Goal: Transaction & Acquisition: Download file/media

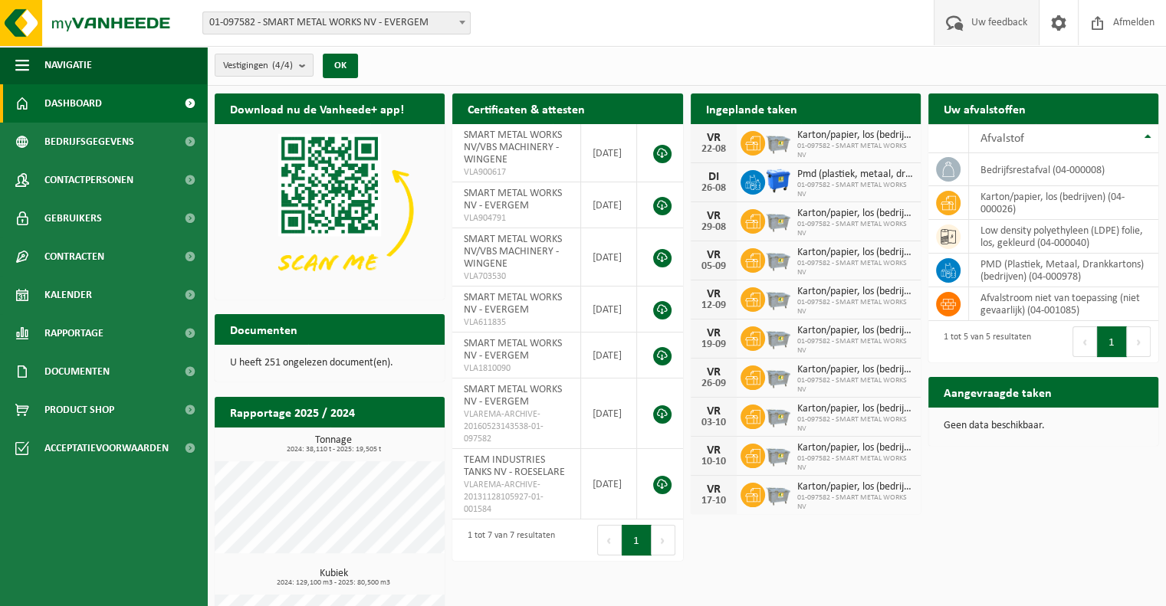
click at [975, 25] on span "Uw feedback" at bounding box center [1000, 22] width 64 height 45
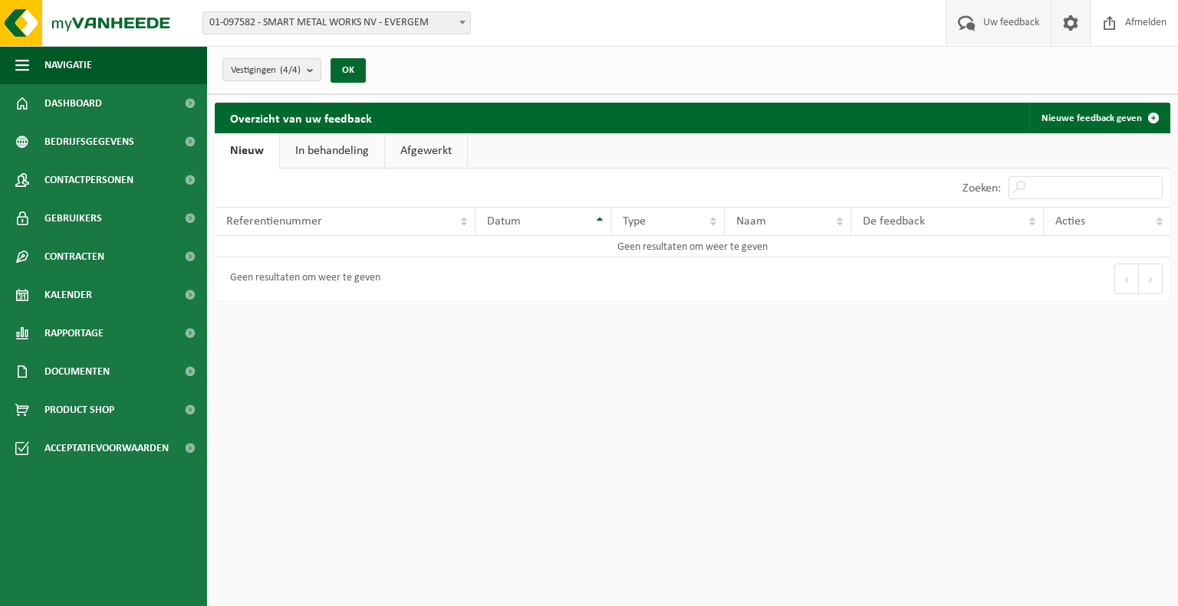
click at [1067, 15] on span at bounding box center [1070, 22] width 23 height 45
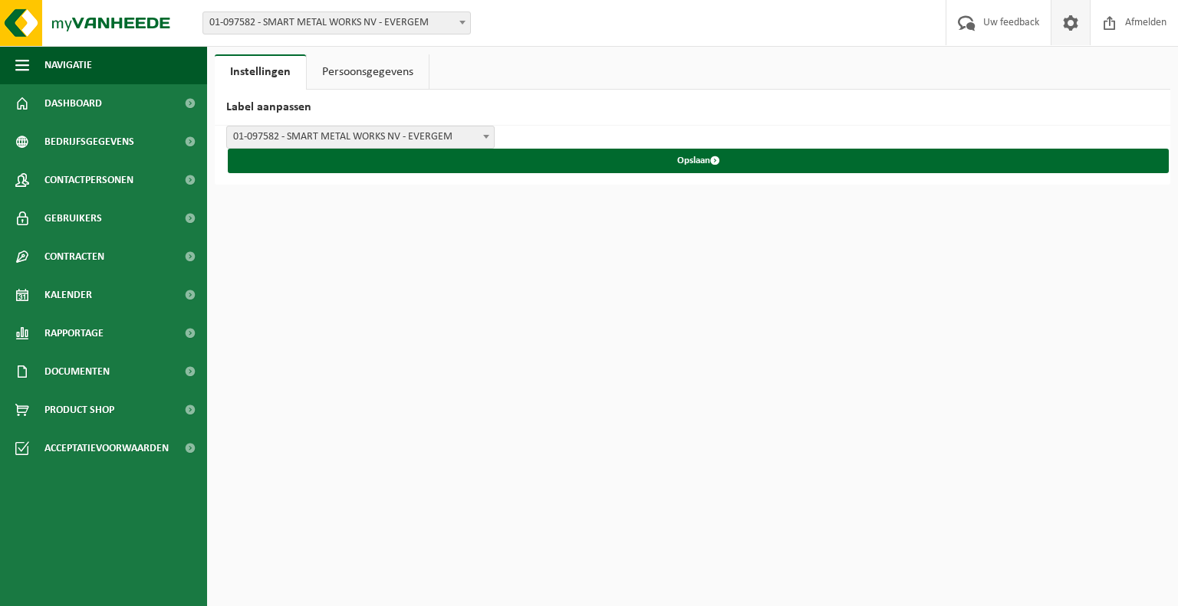
click at [828, 327] on html "Vestiging: 01-097582 - SMART METAL WORKS NV - EVERGEM 10-812667 - SMART METAL W…" at bounding box center [589, 303] width 1178 height 606
click at [363, 51] on div "Instellingen Persoonsgegevens Label aanpassen SMART METAL WORKS NV - EVERGEM SM…" at bounding box center [589, 92] width 1178 height 185
click at [371, 64] on link "Persoonsgegevens" at bounding box center [368, 71] width 122 height 35
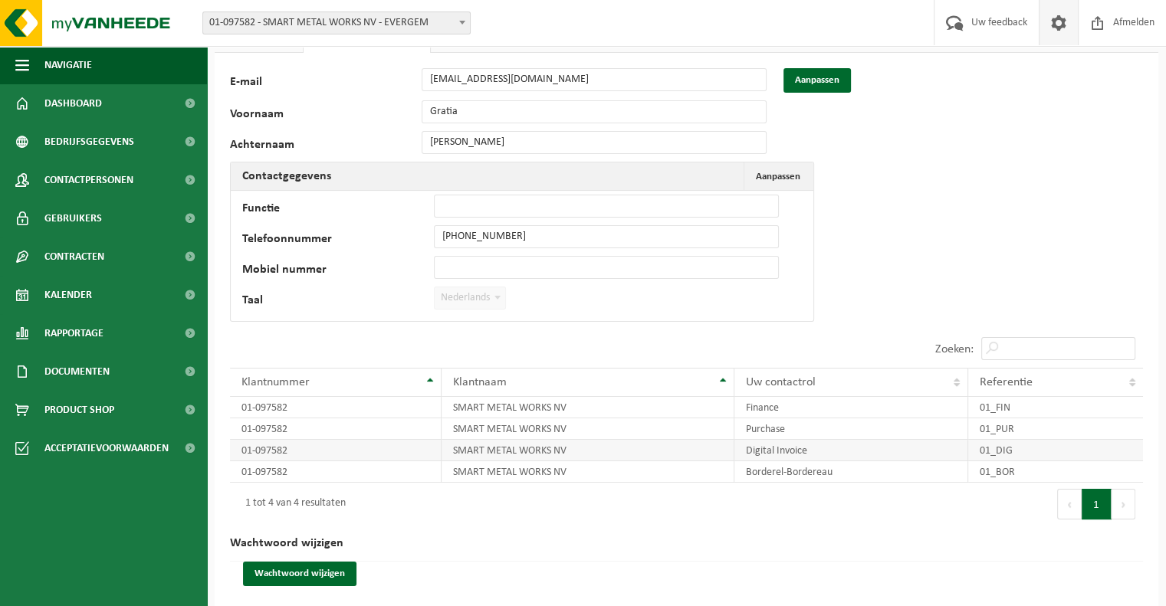
scroll to position [48, 0]
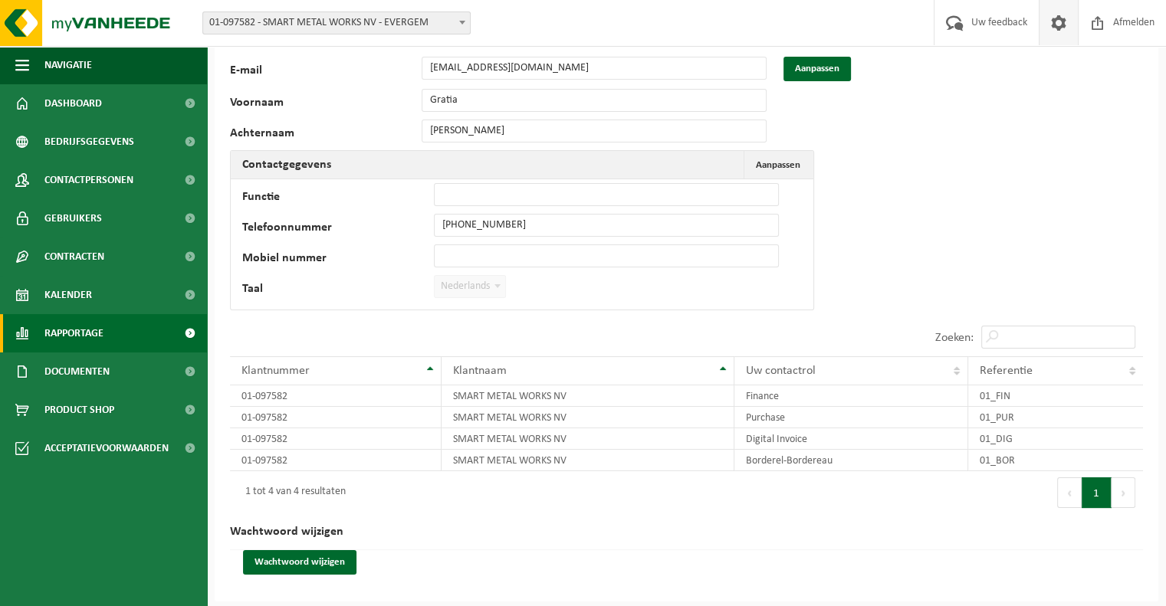
click at [72, 337] on span "Rapportage" at bounding box center [73, 333] width 59 height 38
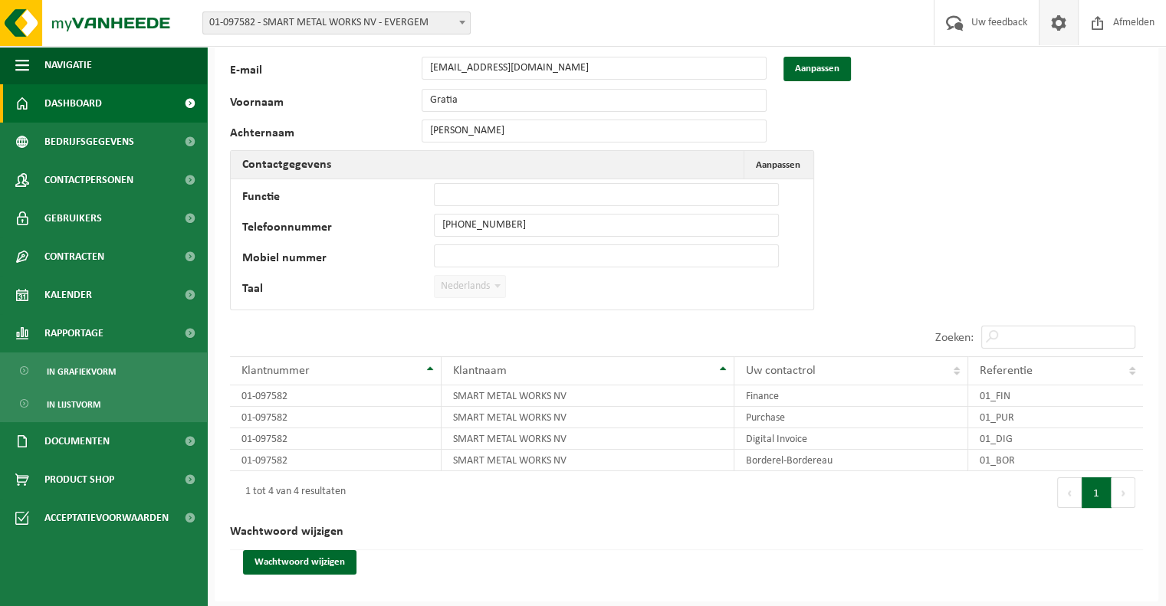
click at [95, 100] on span "Dashboard" at bounding box center [72, 103] width 57 height 38
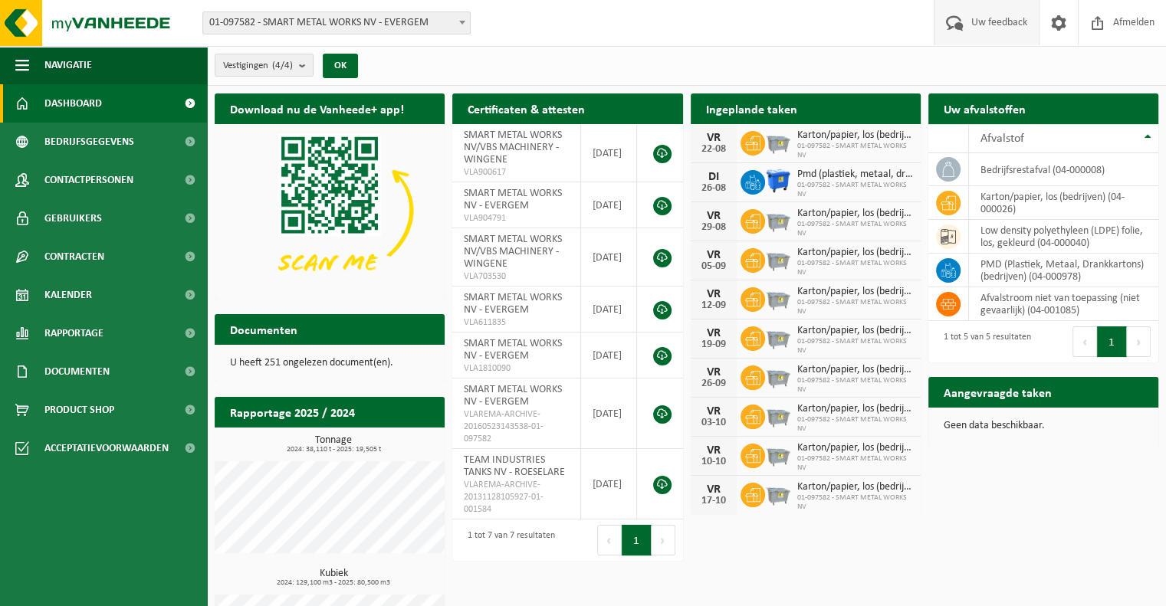
click at [974, 14] on span "Uw feedback" at bounding box center [1000, 22] width 64 height 45
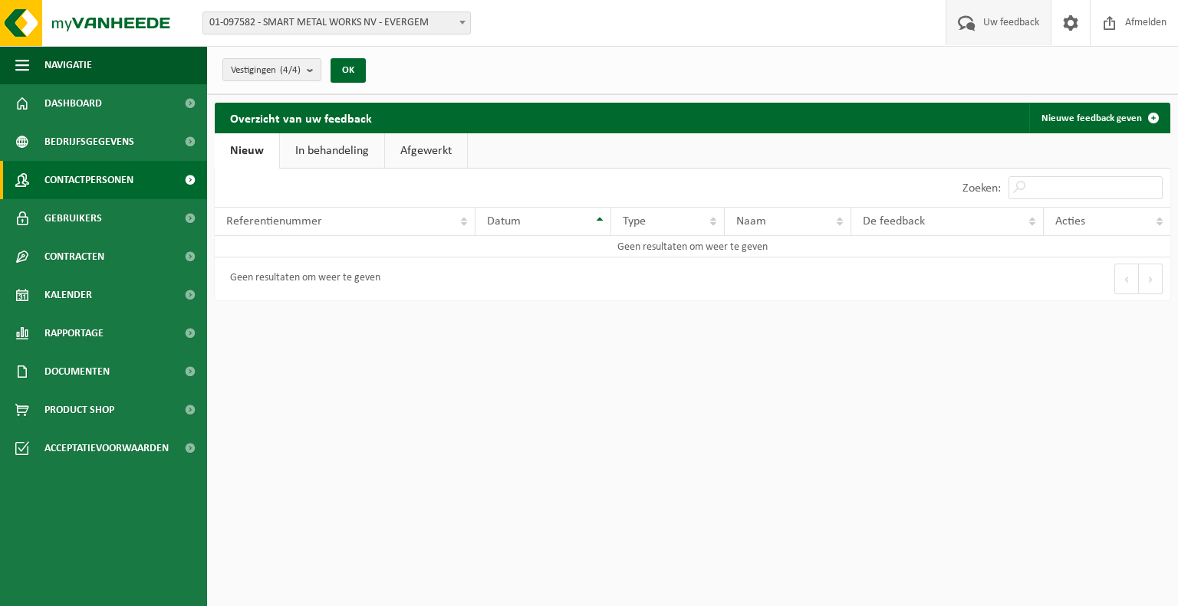
click at [74, 183] on span "Contactpersonen" at bounding box center [88, 180] width 89 height 38
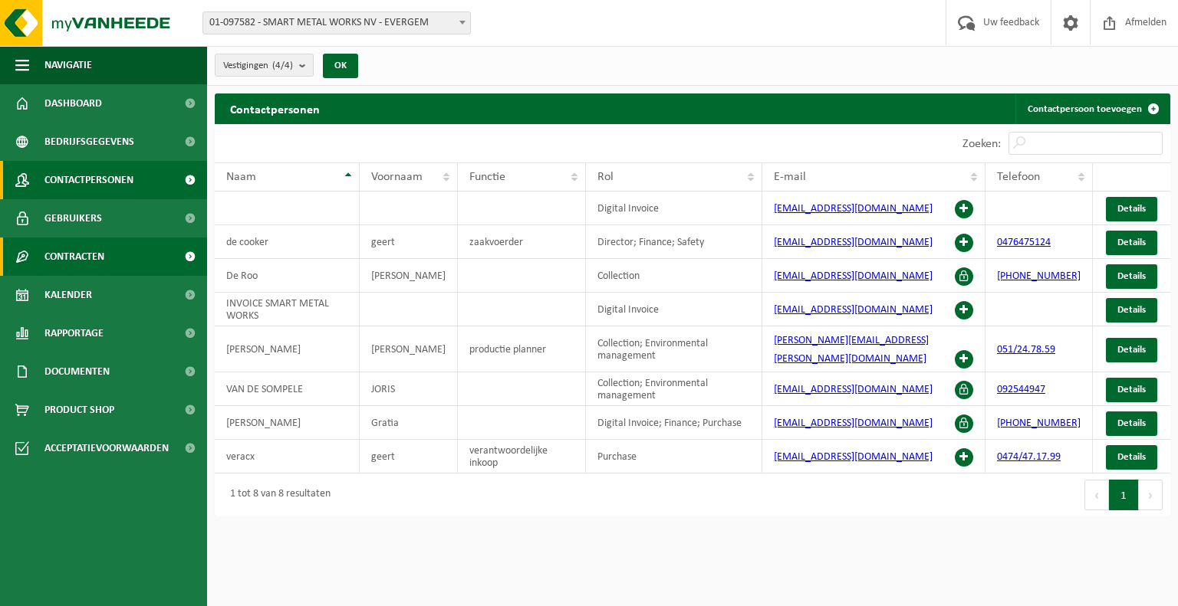
click at [90, 268] on span "Contracten" at bounding box center [74, 257] width 60 height 38
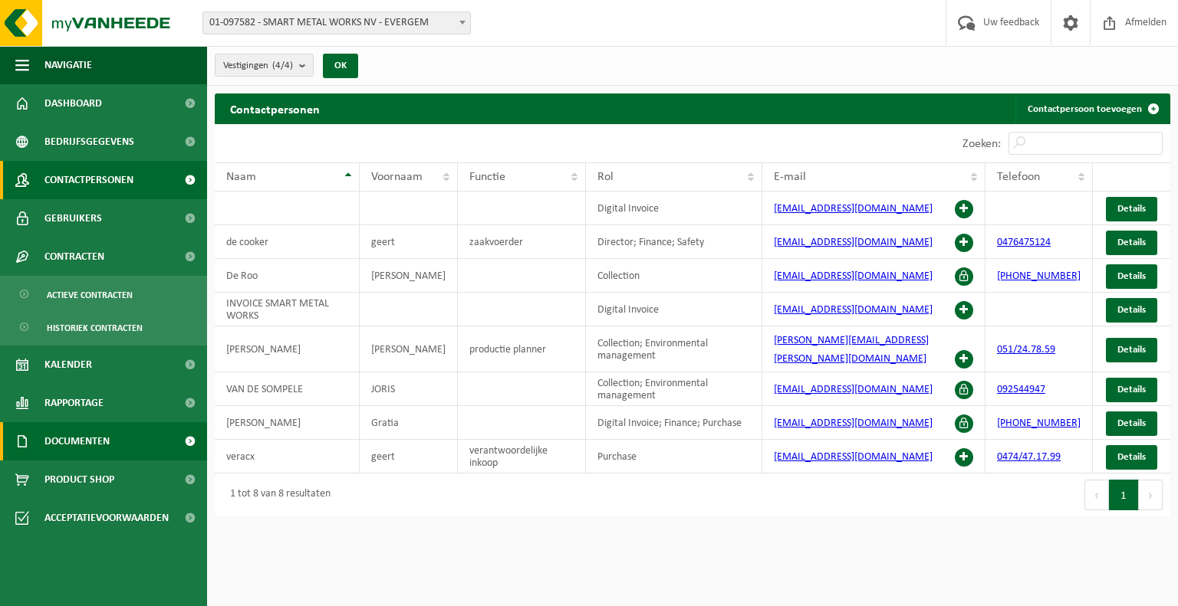
click at [112, 443] on link "Documenten" at bounding box center [103, 441] width 207 height 38
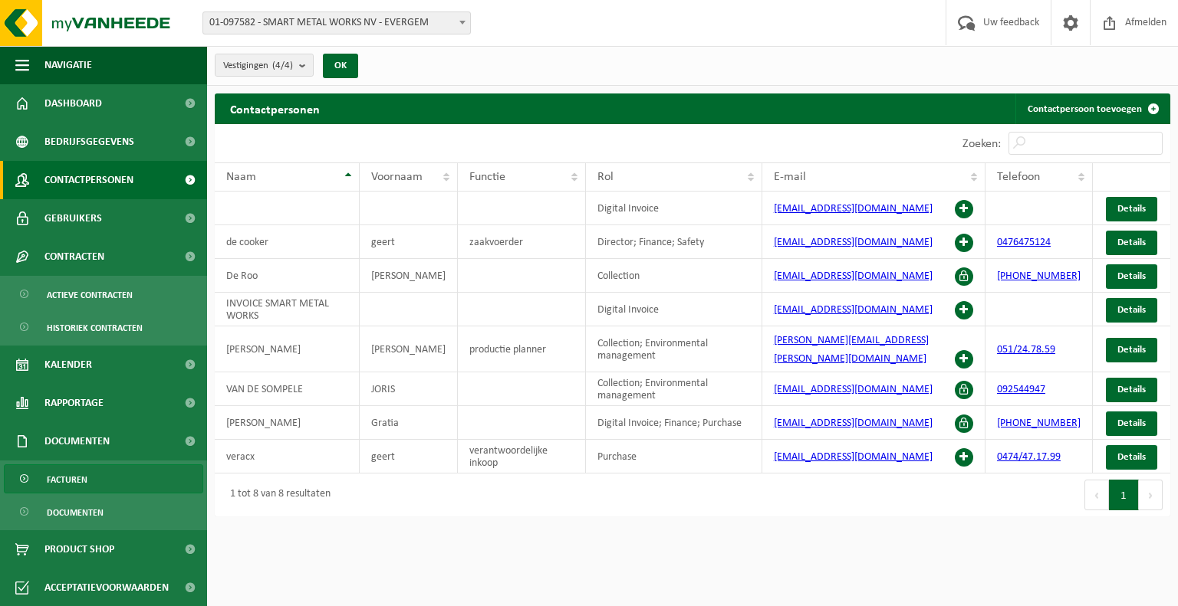
click at [95, 481] on link "Facturen" at bounding box center [103, 479] width 199 height 29
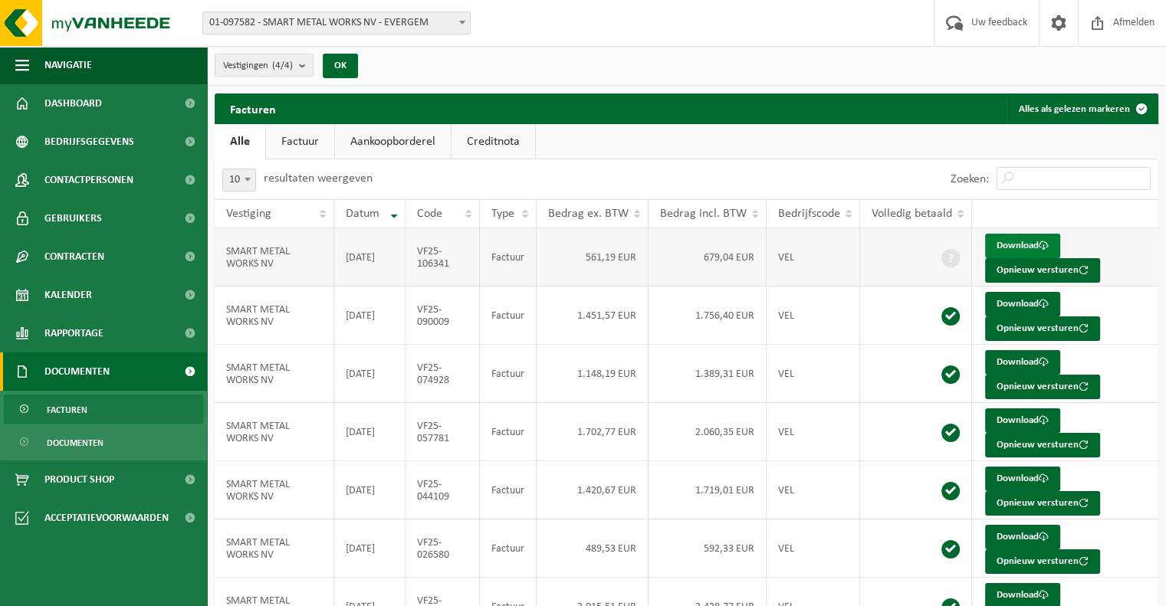
click at [1026, 245] on link "Download" at bounding box center [1022, 246] width 75 height 25
